Goal: Task Accomplishment & Management: Manage account settings

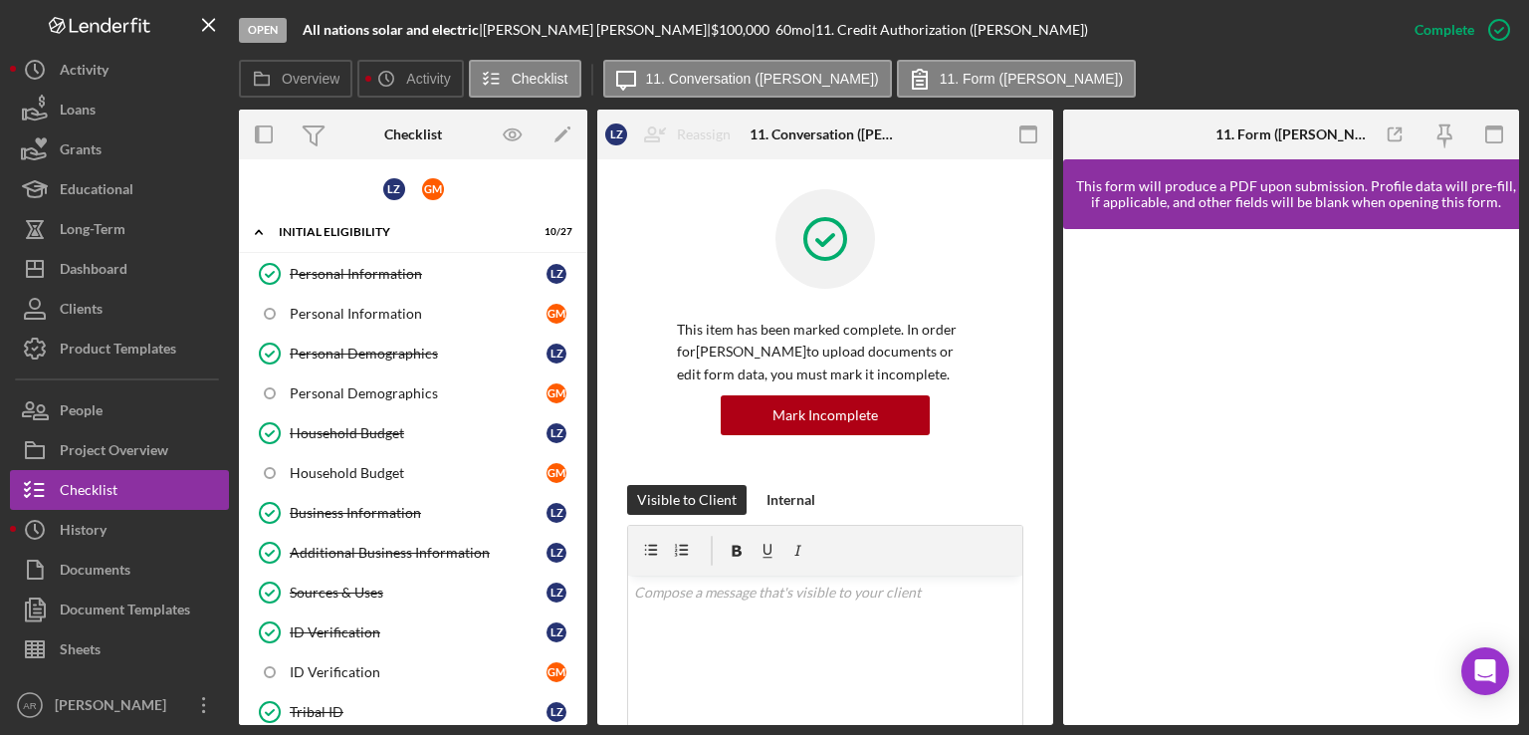
scroll to position [601, 0]
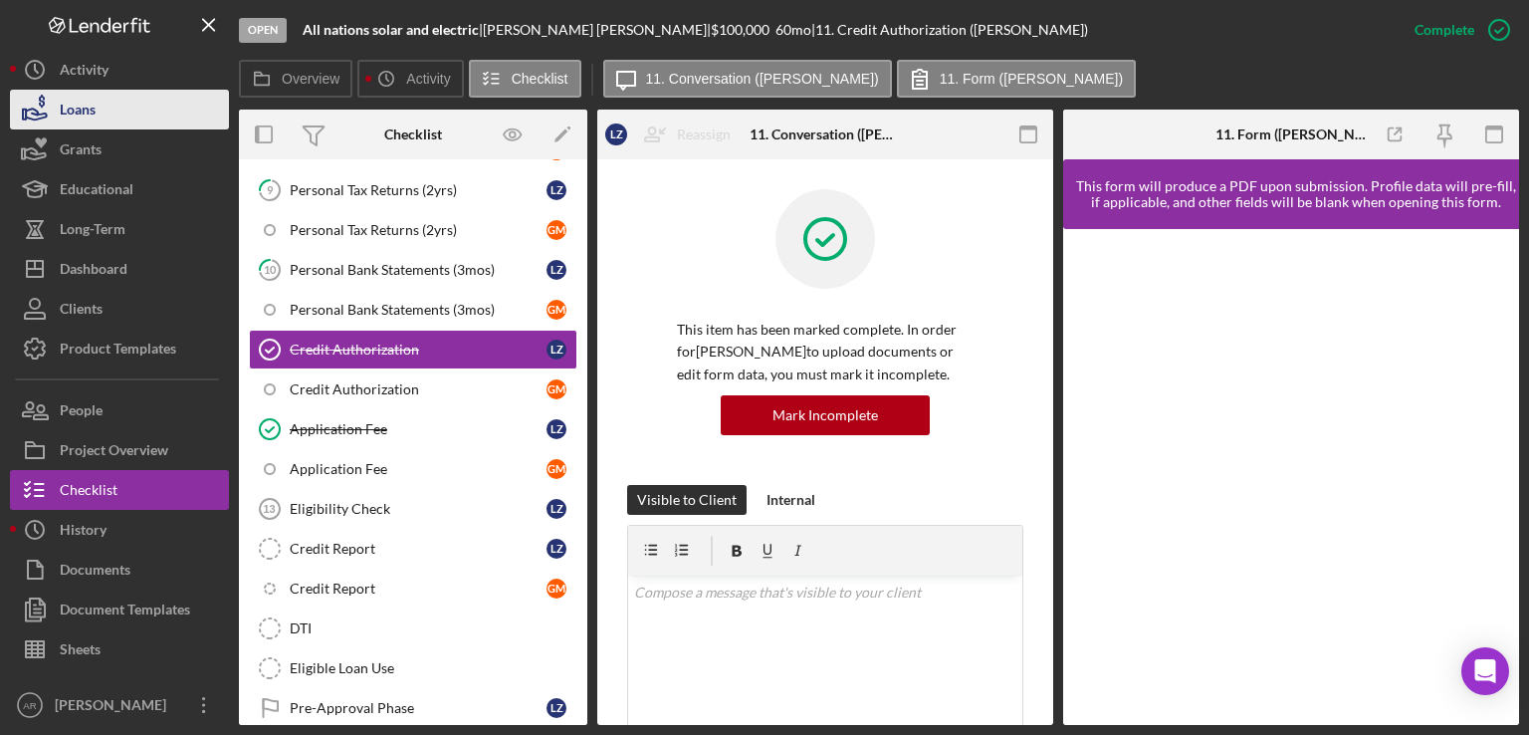
click at [84, 117] on div "Loans" at bounding box center [78, 112] width 36 height 45
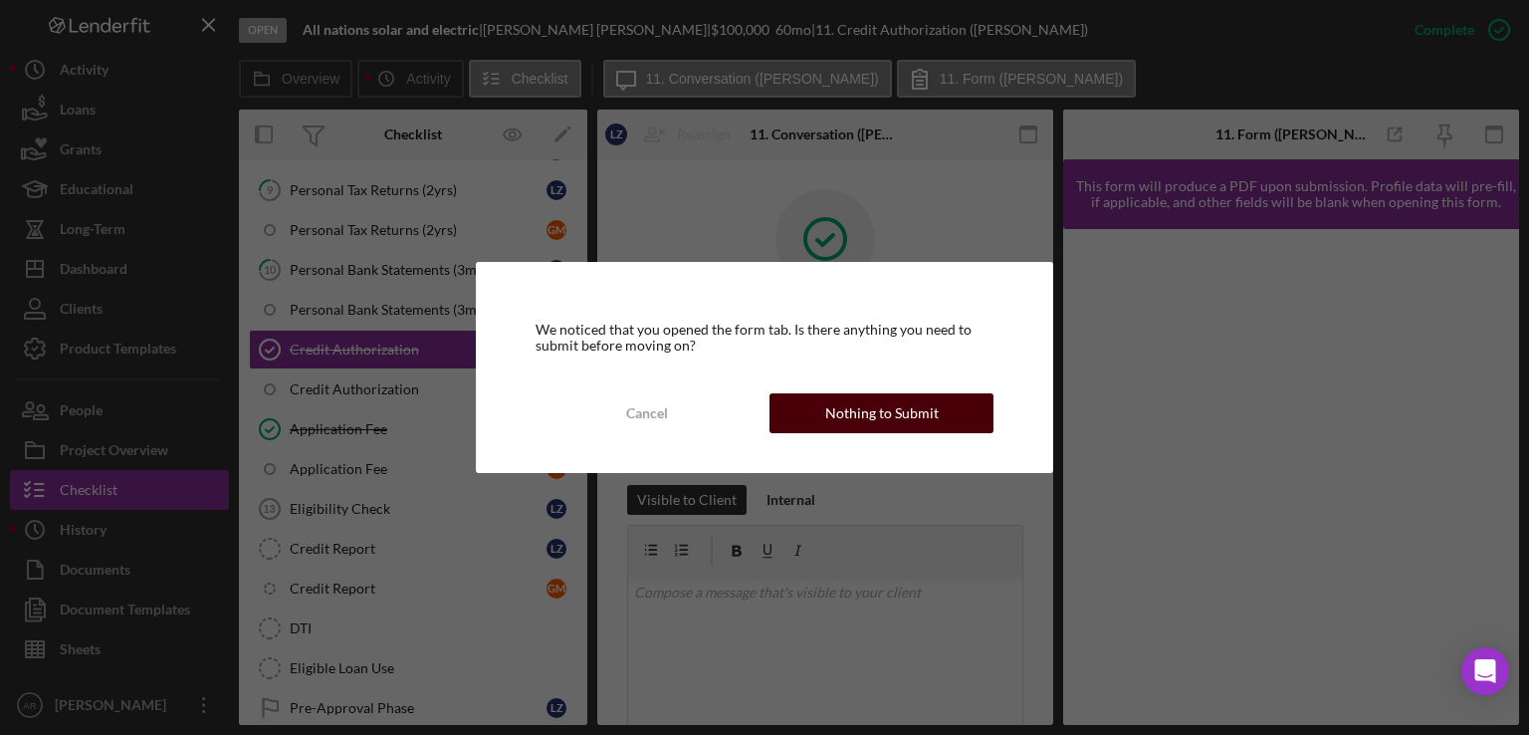
click at [888, 415] on div "Nothing to Submit" at bounding box center [881, 413] width 113 height 40
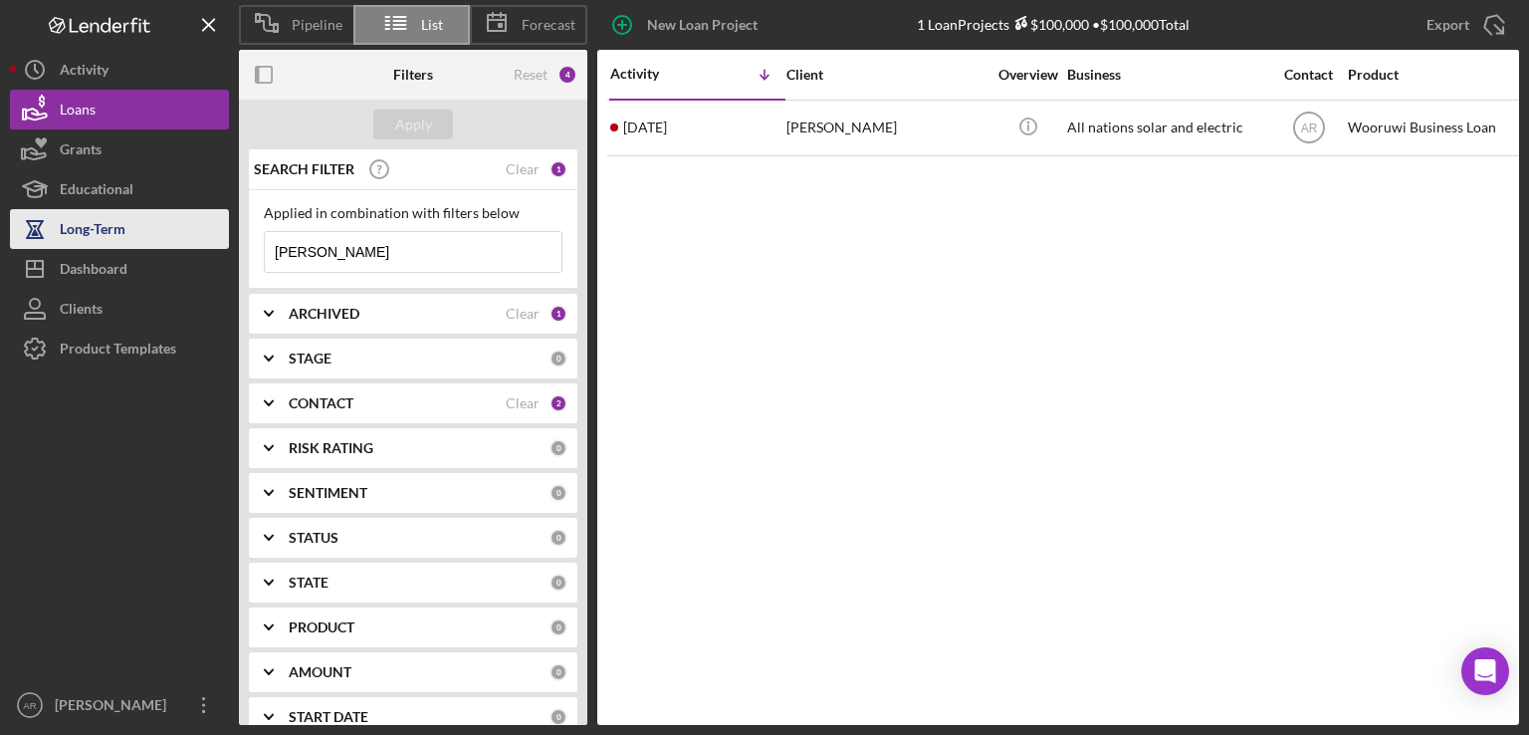
drag, startPoint x: 383, startPoint y: 246, endPoint x: 163, endPoint y: 238, distance: 220.2
click at [163, 238] on div "Pipeline List Forecast New Loan Project 1 Loan Projects $100,000 • $100,000 Tot…" at bounding box center [764, 362] width 1509 height 725
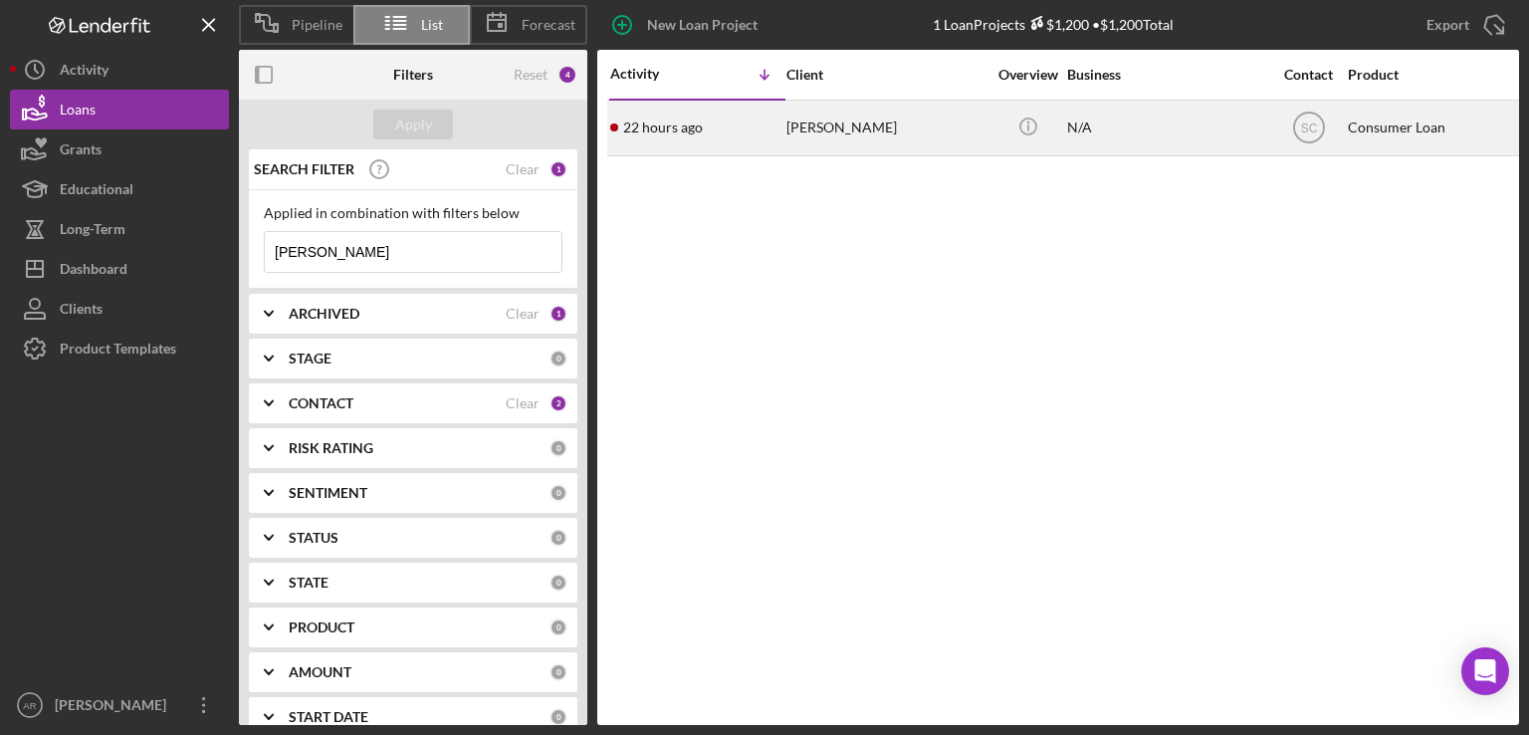
type input "[PERSON_NAME]"
click at [822, 125] on div "[PERSON_NAME]" at bounding box center [886, 128] width 199 height 53
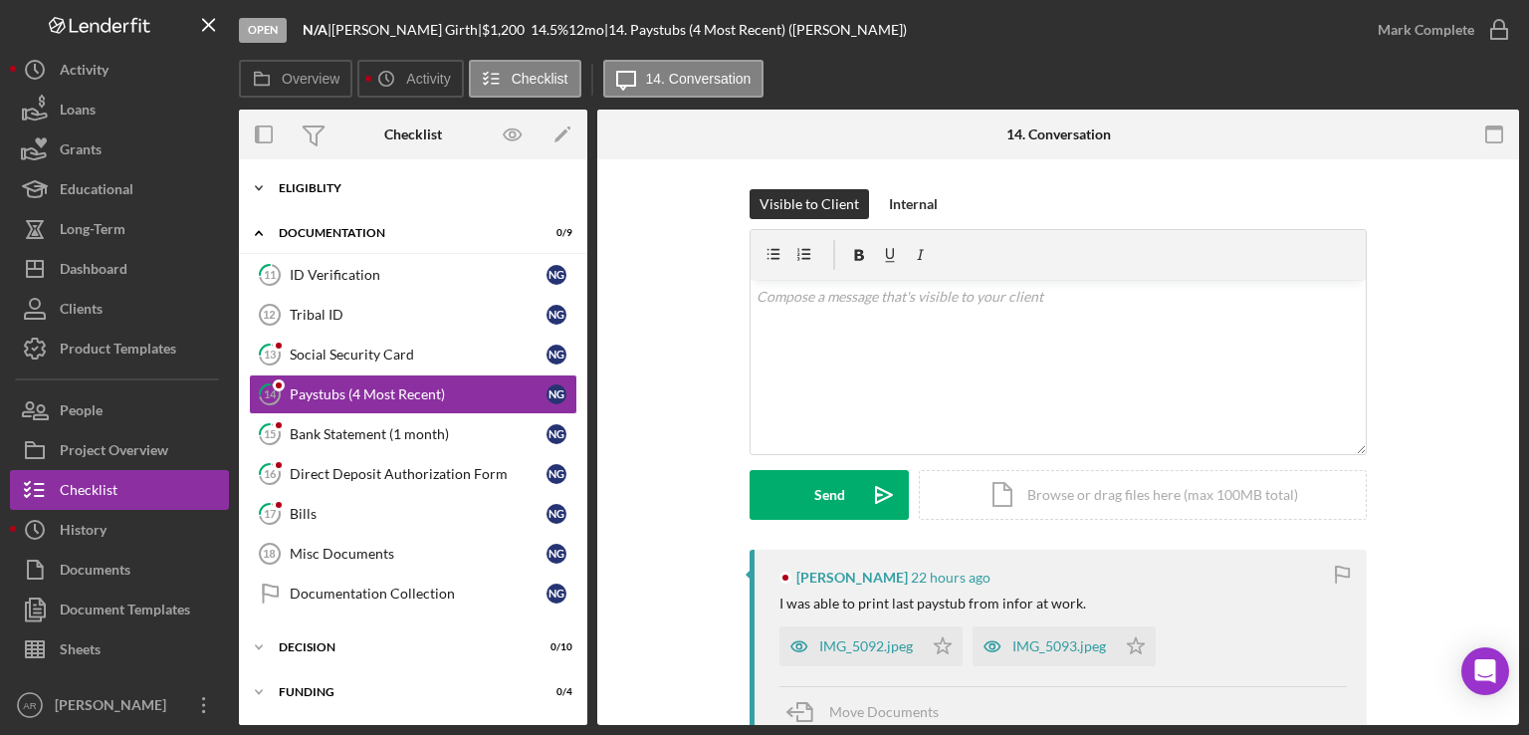
click at [262, 188] on icon "Icon/Expander" at bounding box center [259, 188] width 40 height 40
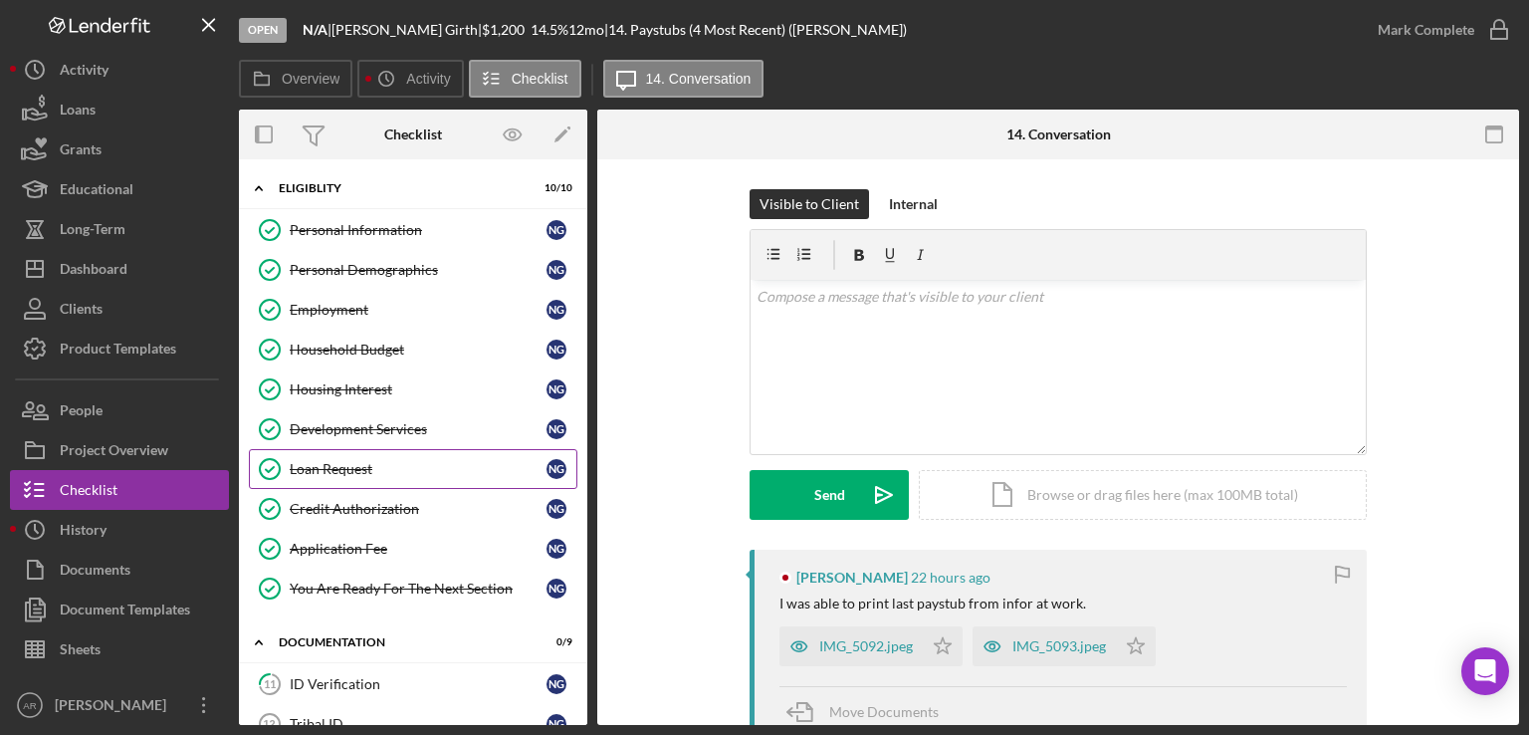
click at [349, 466] on div "Loan Request" at bounding box center [418, 469] width 257 height 16
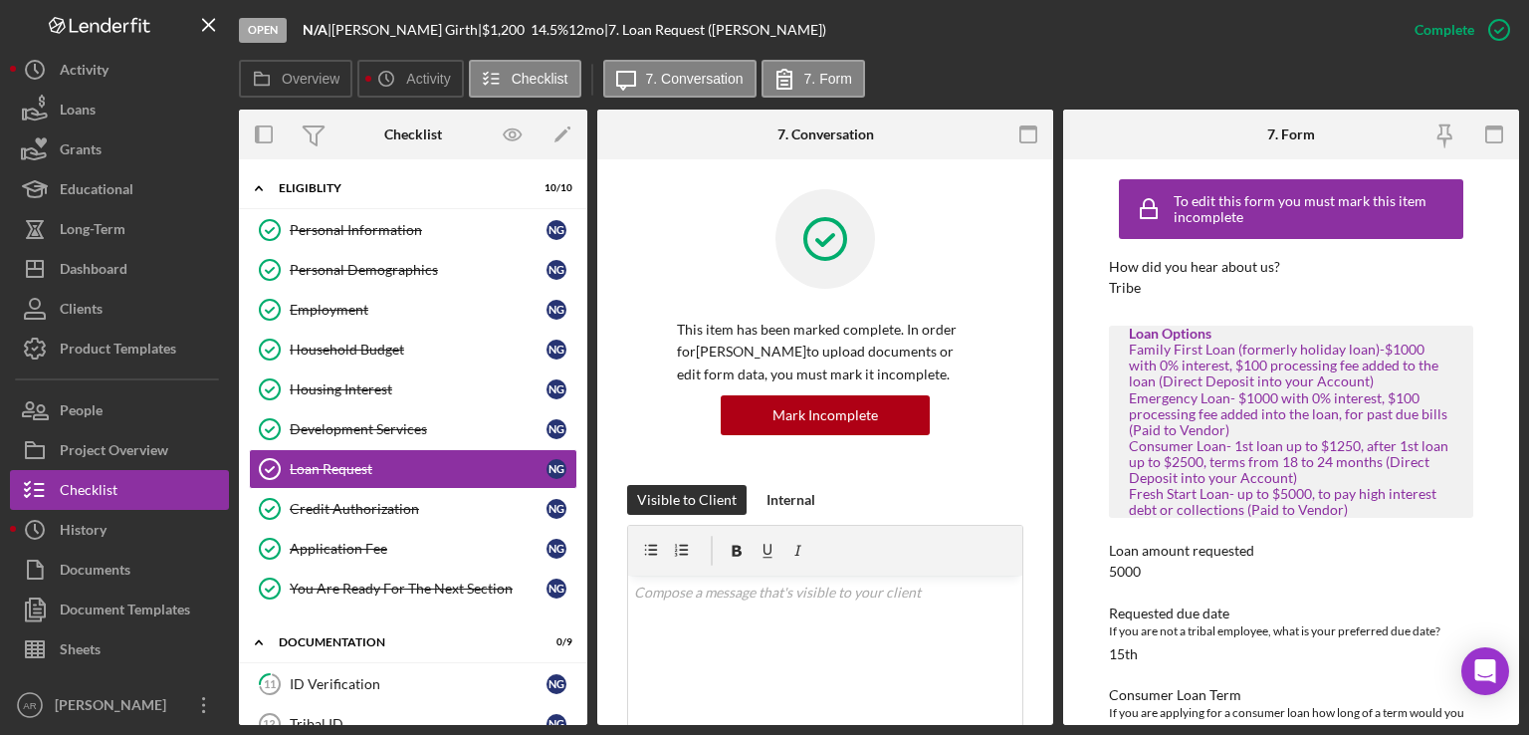
drag, startPoint x: 1513, startPoint y: 177, endPoint x: 1513, endPoint y: 206, distance: 28.9
click at [1513, 206] on div "To edit this form you must mark this item incomplete How did you hear about us?…" at bounding box center [1291, 441] width 456 height 565
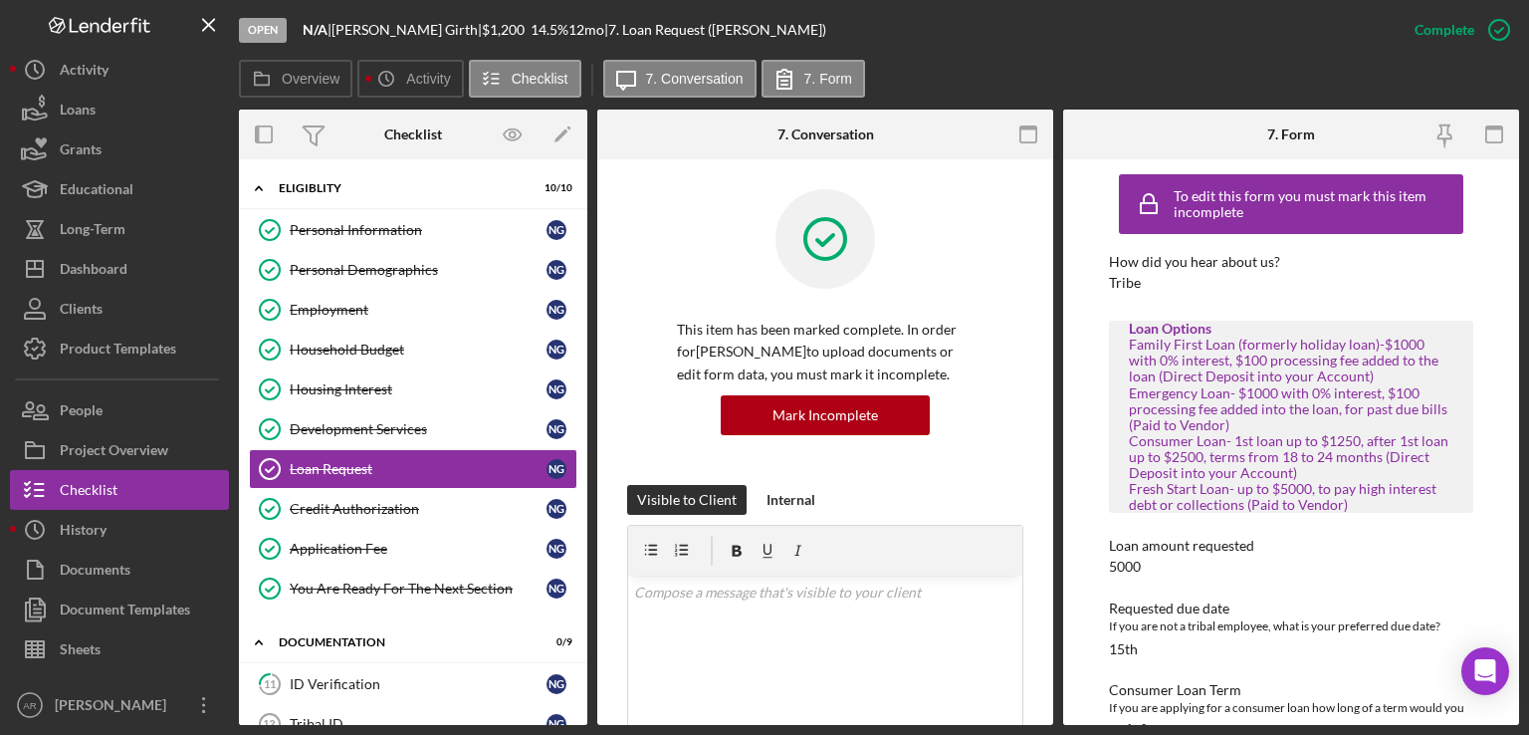
scroll to position [9, 0]
click at [1378, 201] on div "To edit this form you must mark this item incomplete" at bounding box center [1316, 200] width 285 height 32
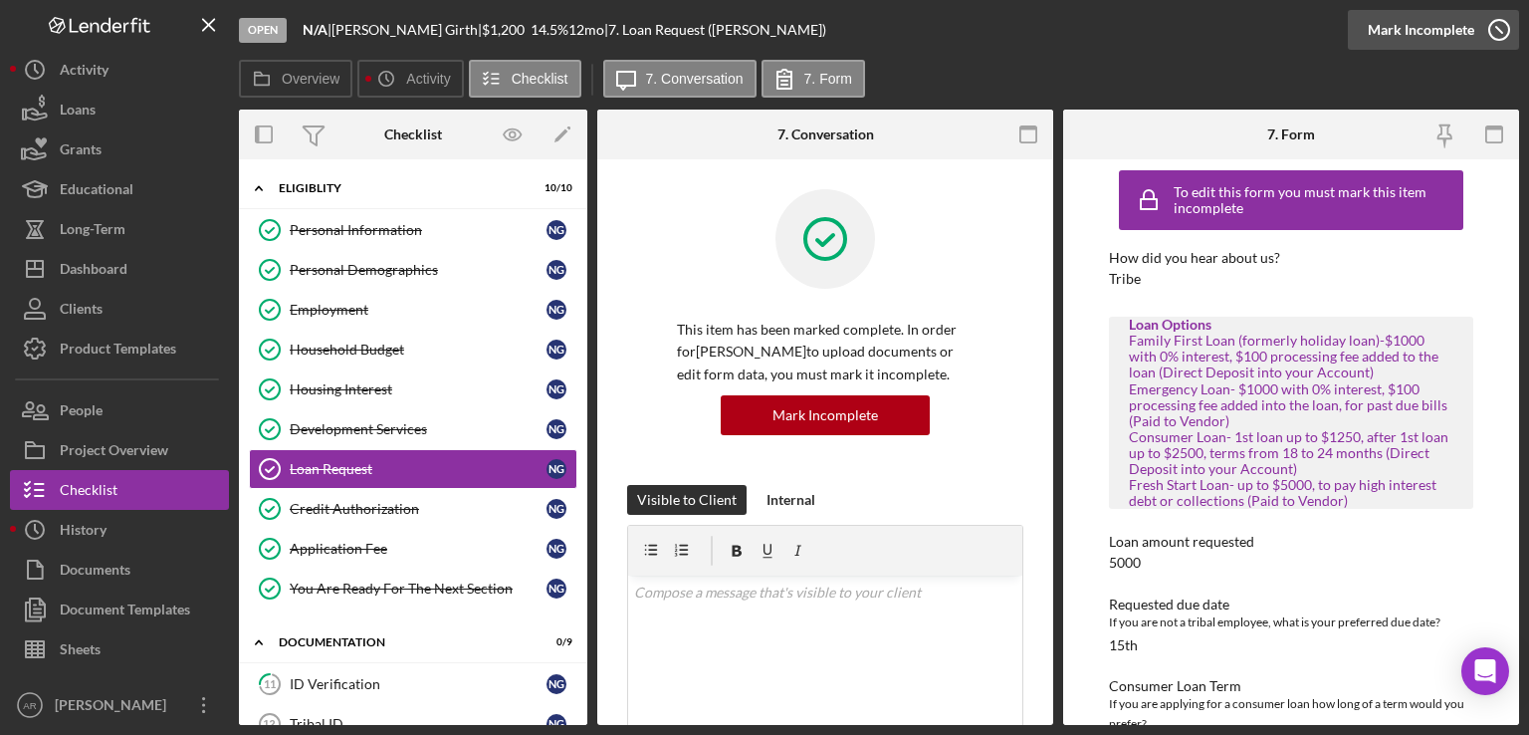
click at [1493, 34] on icon "button" at bounding box center [1499, 30] width 50 height 50
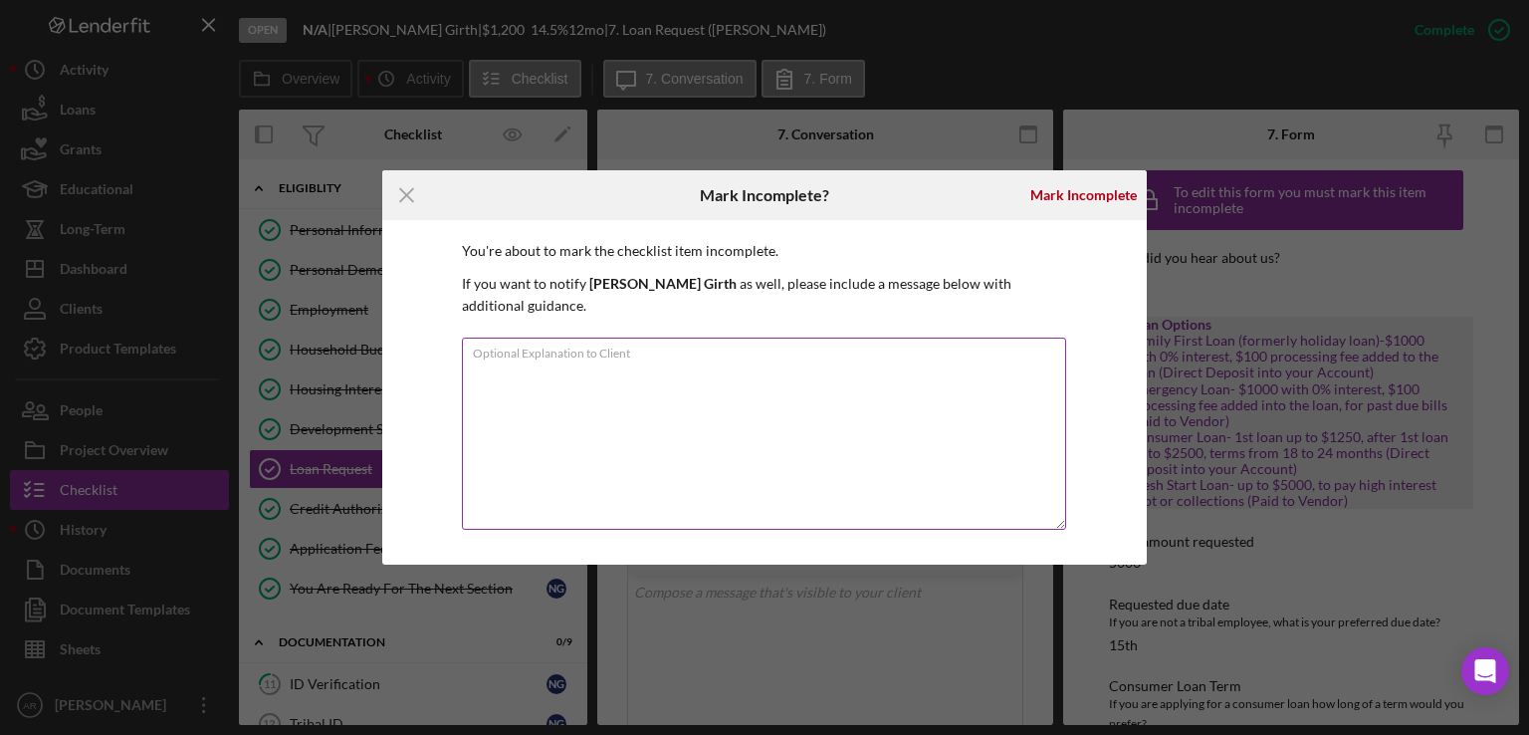
click at [629, 374] on textarea "Optional Explanation to Client" at bounding box center [764, 433] width 604 height 192
type textarea "Client wants to take a different loan typ"
click at [1105, 202] on div "Mark Incomplete" at bounding box center [1083, 195] width 107 height 40
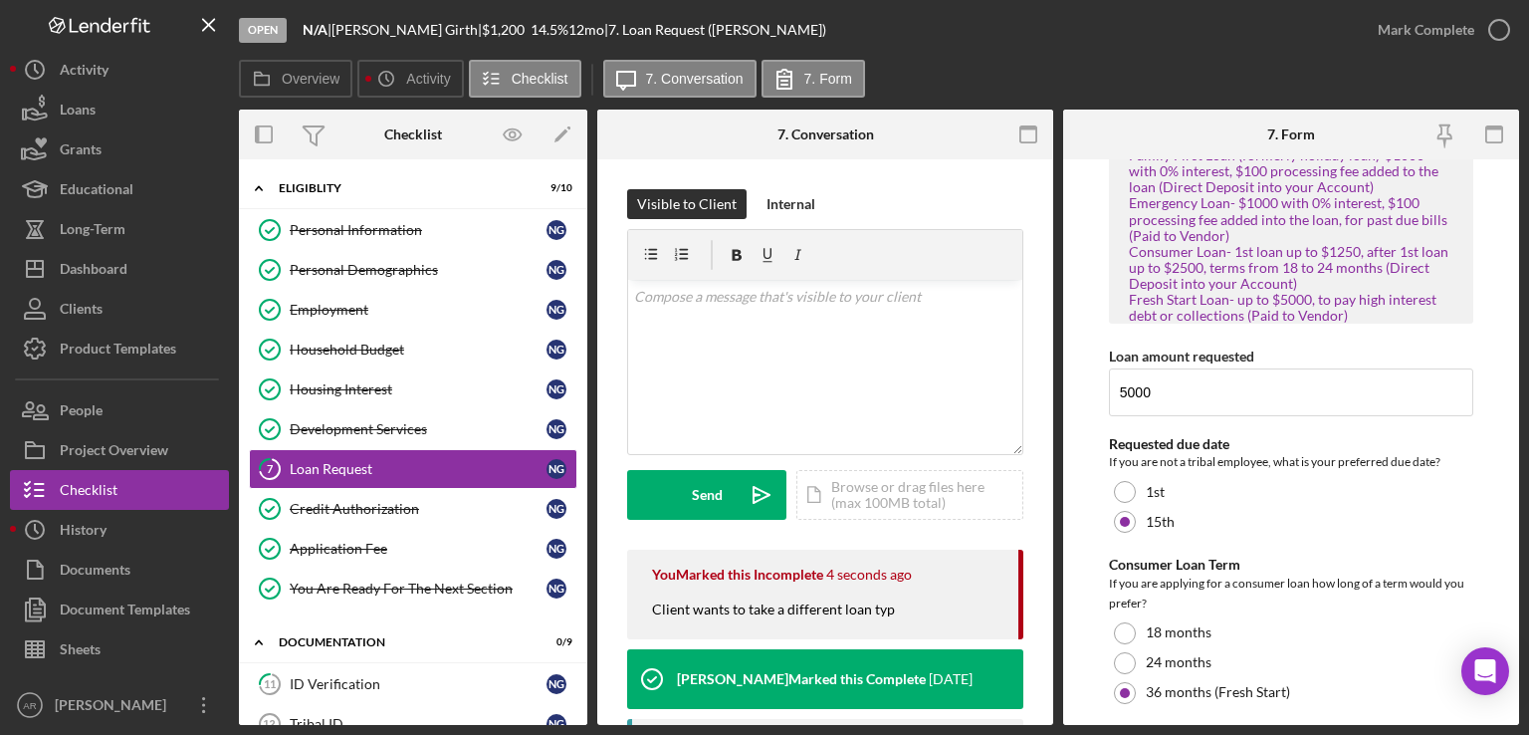
scroll to position [373, 0]
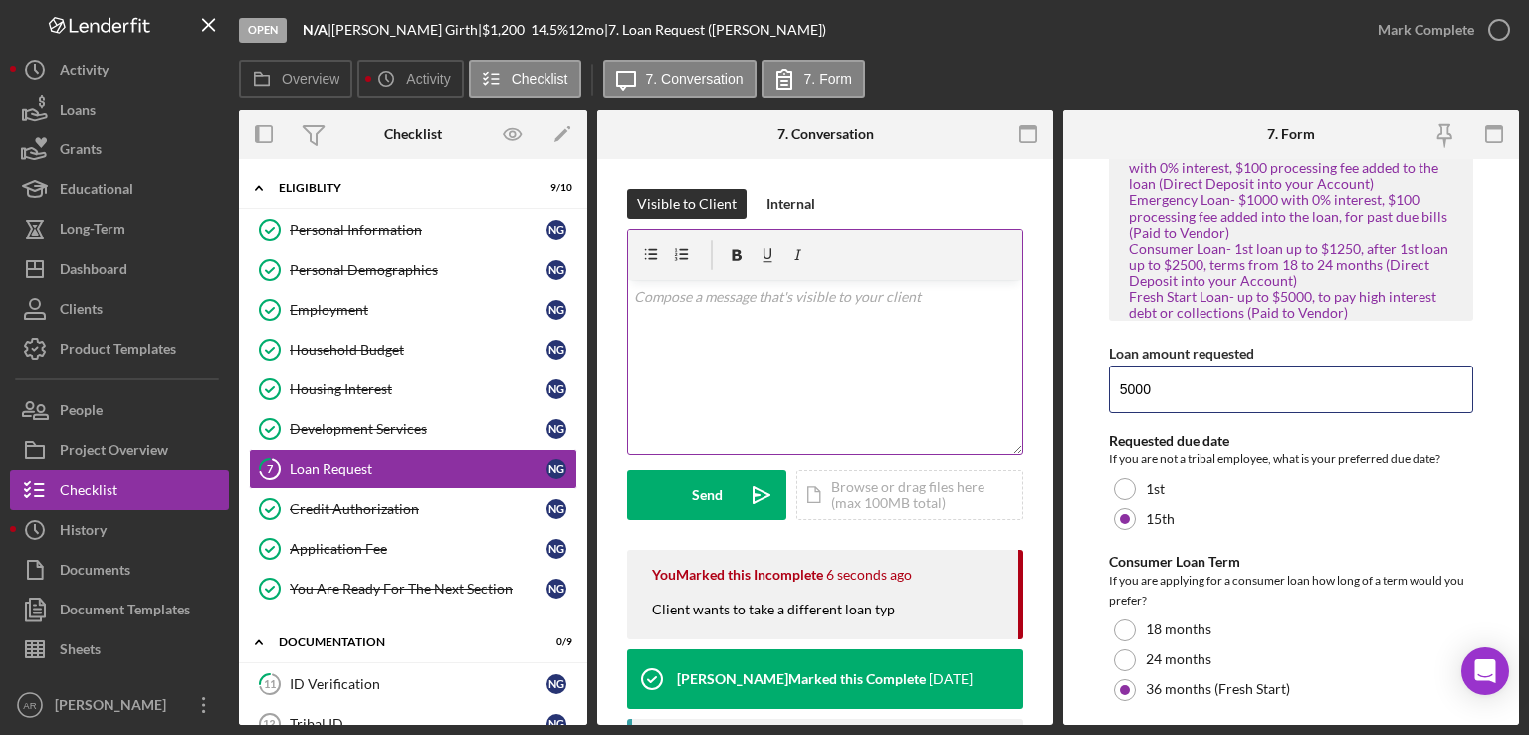
drag, startPoint x: 1163, startPoint y: 391, endPoint x: 1015, endPoint y: 385, distance: 147.5
click at [1015, 385] on div "Overview Internal Workflow Stage Open Icon/Dropdown Arrow Archive (can unarchiv…" at bounding box center [879, 417] width 1280 height 615
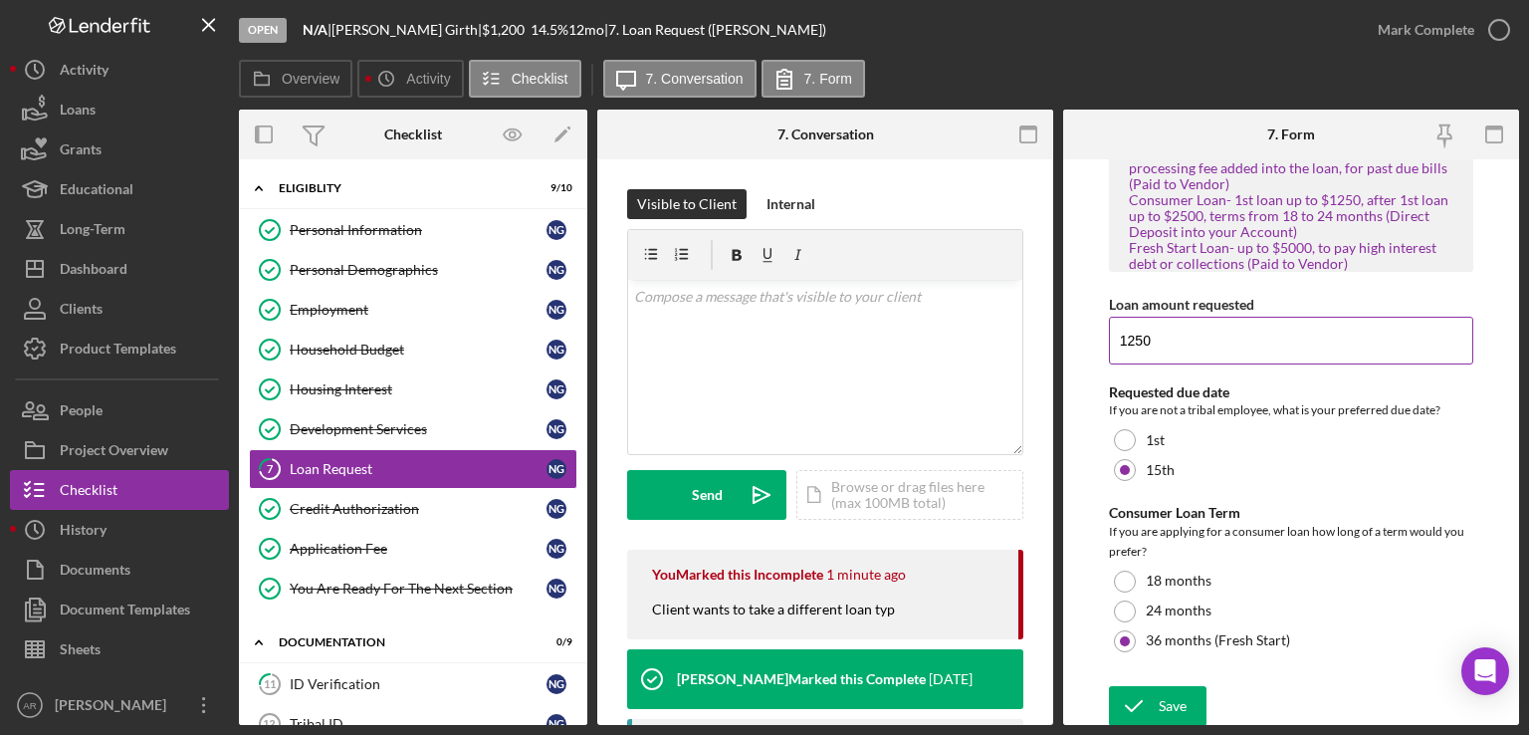
click at [1183, 340] on input "1250" at bounding box center [1291, 341] width 364 height 48
type input "1000"
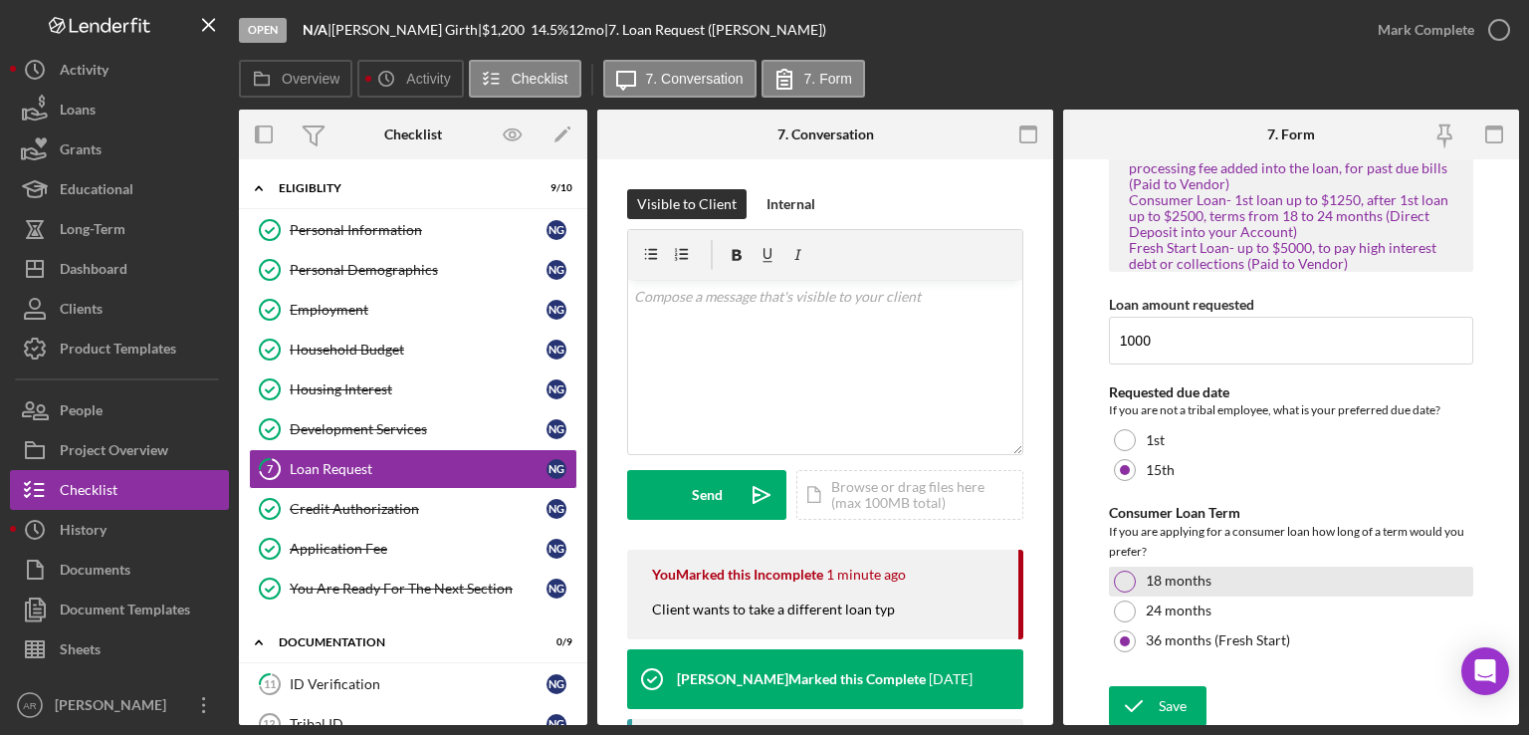
click at [1128, 578] on div at bounding box center [1125, 581] width 22 height 22
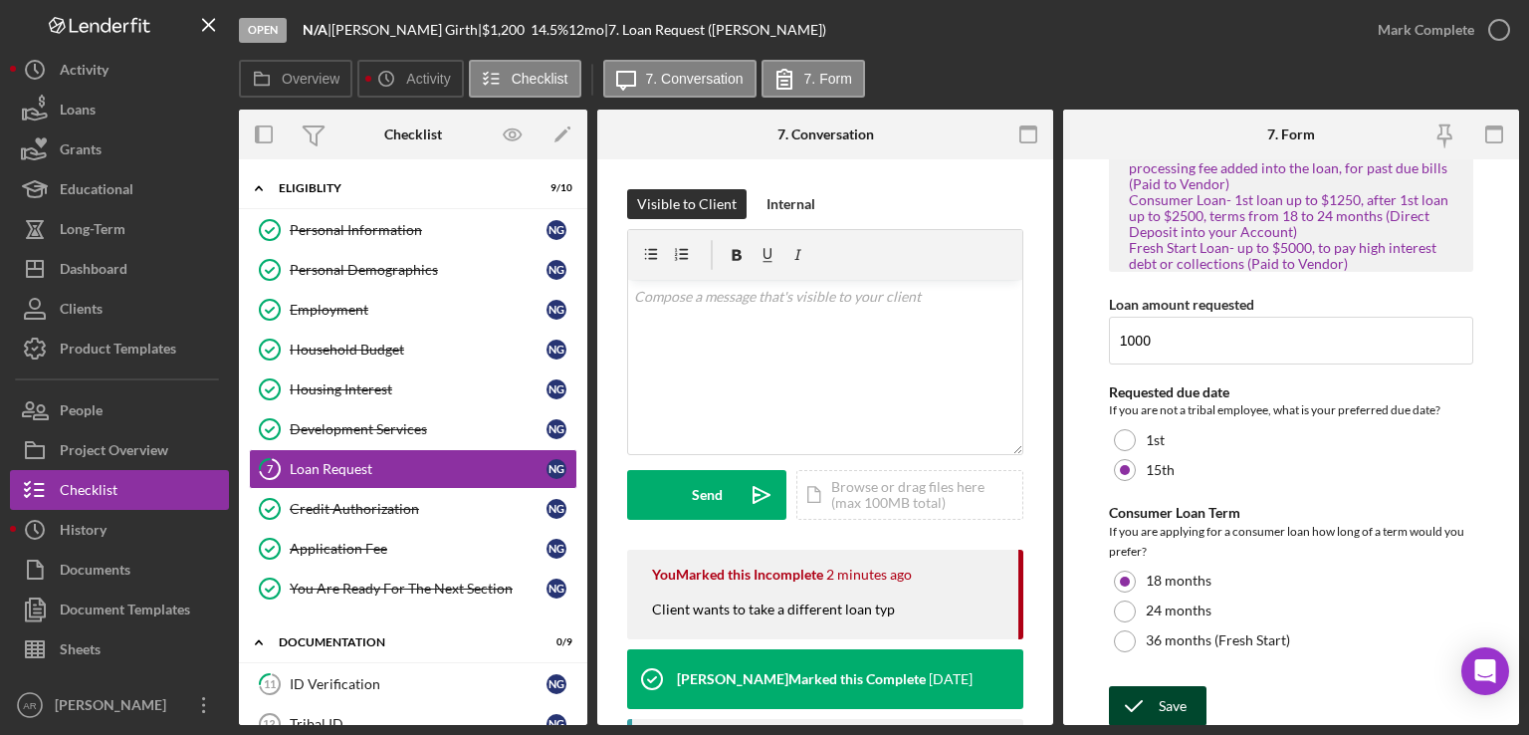
click at [1151, 694] on icon "submit" at bounding box center [1134, 706] width 50 height 50
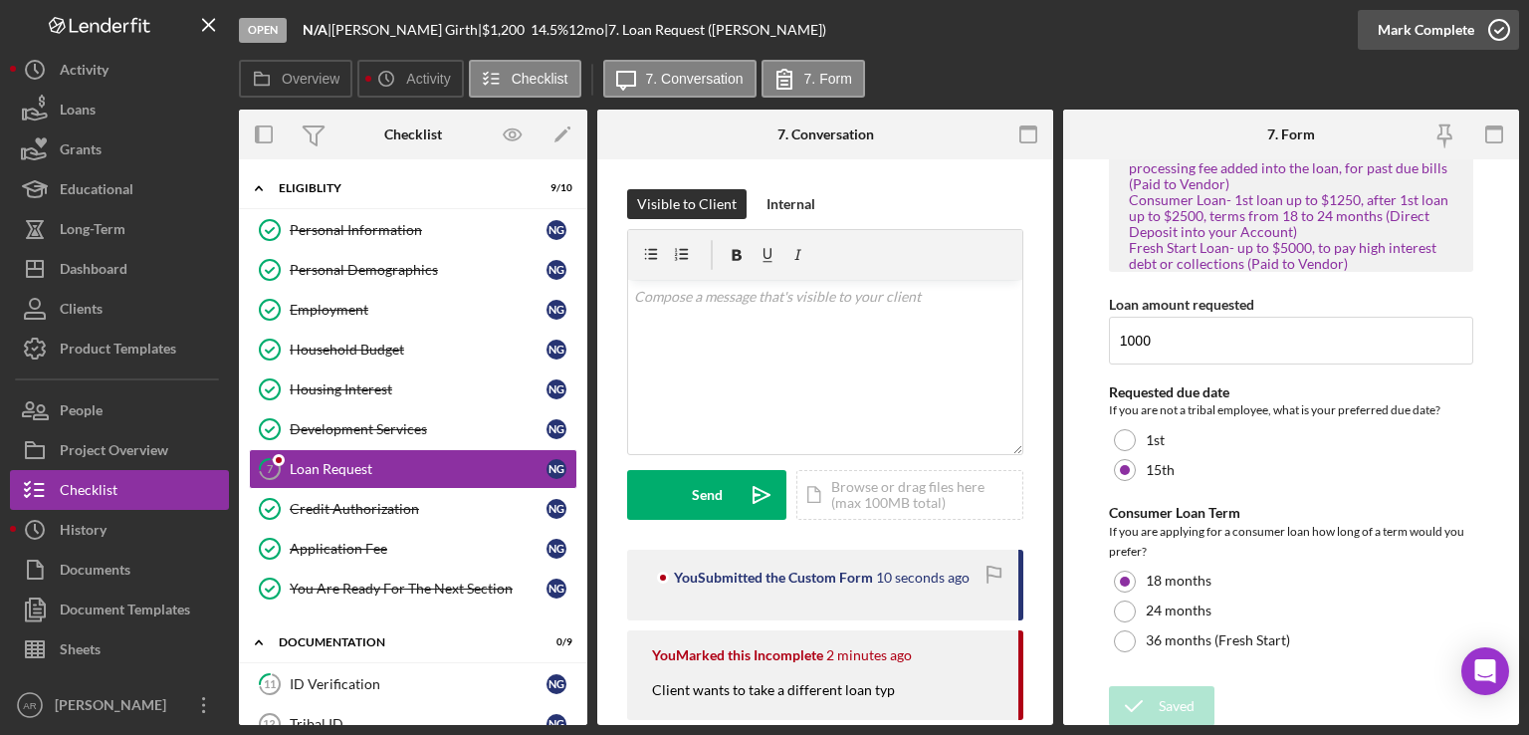
click at [1499, 29] on icon "button" at bounding box center [1499, 30] width 50 height 50
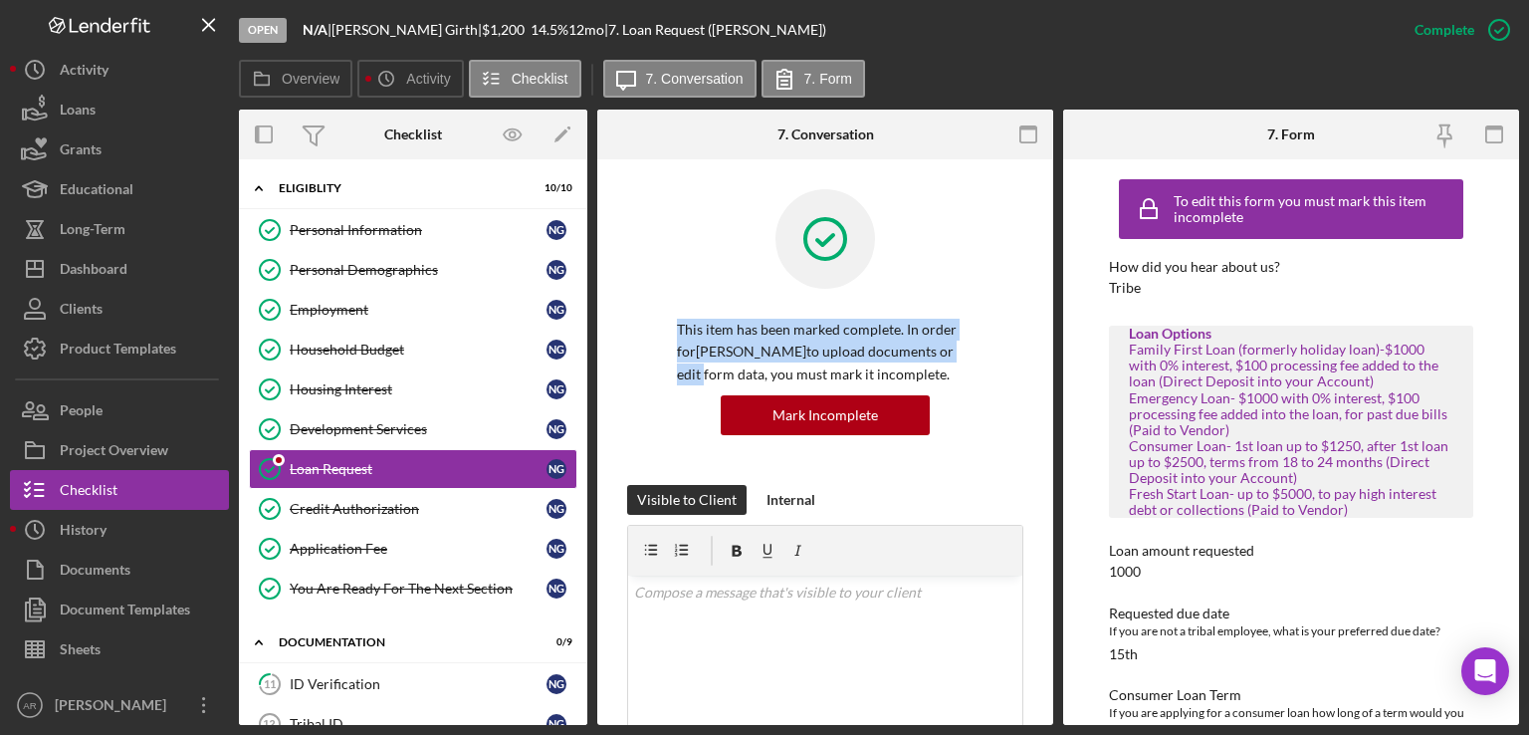
drag, startPoint x: 1054, startPoint y: 273, endPoint x: 1055, endPoint y: 343, distance: 70.7
click at [1055, 343] on div "Overview Internal Workflow Stage Open Icon/Dropdown Arrow Archive (can unarchiv…" at bounding box center [879, 417] width 1280 height 615
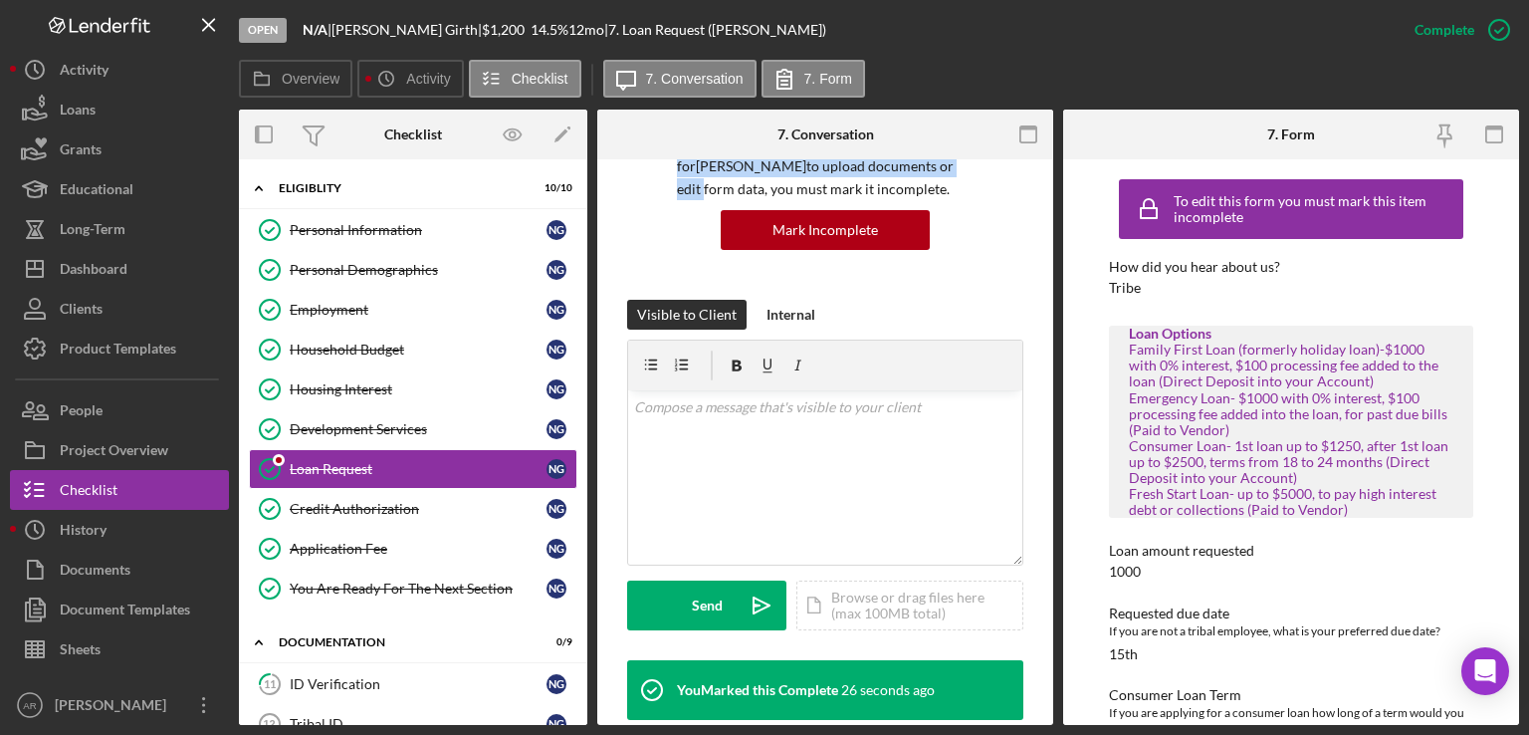
scroll to position [113, 0]
